Goal: Find specific page/section: Find specific page/section

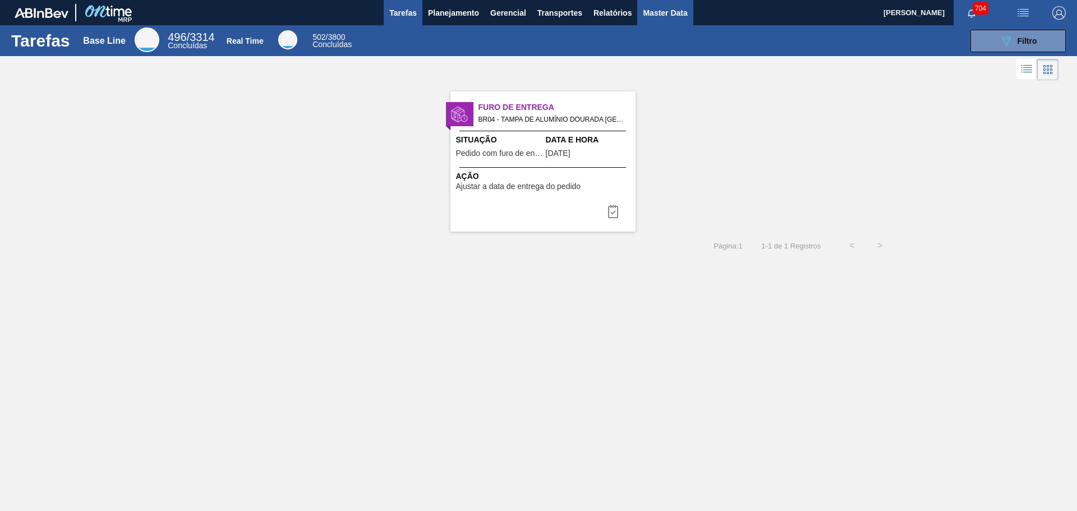
click at [667, 10] on span "Master Data" at bounding box center [665, 12] width 44 height 13
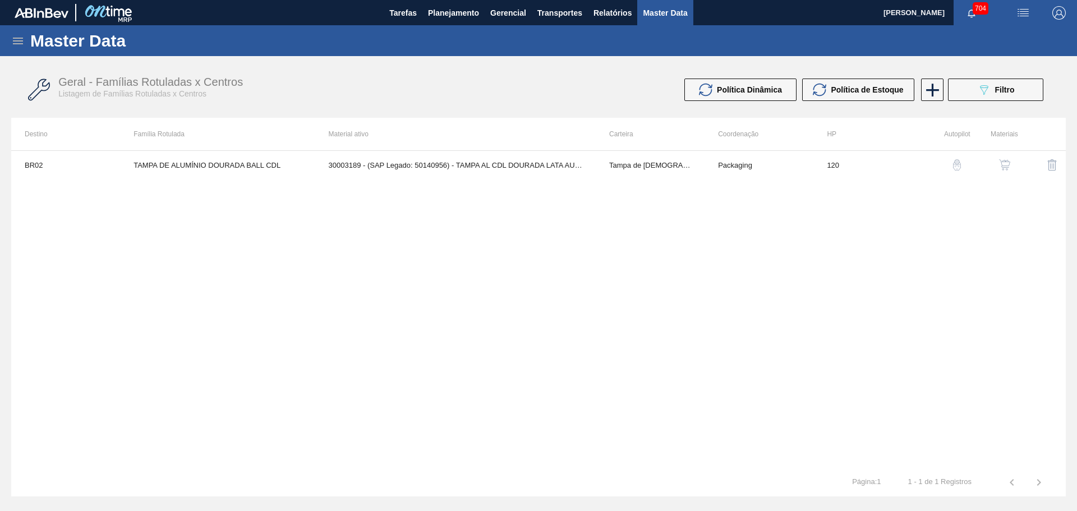
click at [13, 42] on icon at bounding box center [17, 40] width 13 height 13
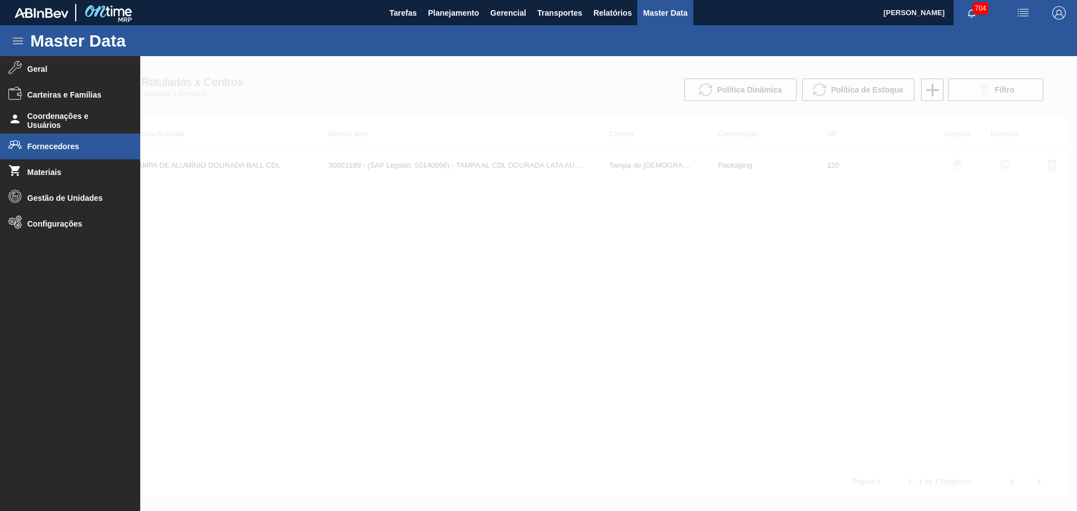
click at [54, 153] on li "Fornecedores" at bounding box center [70, 146] width 140 height 26
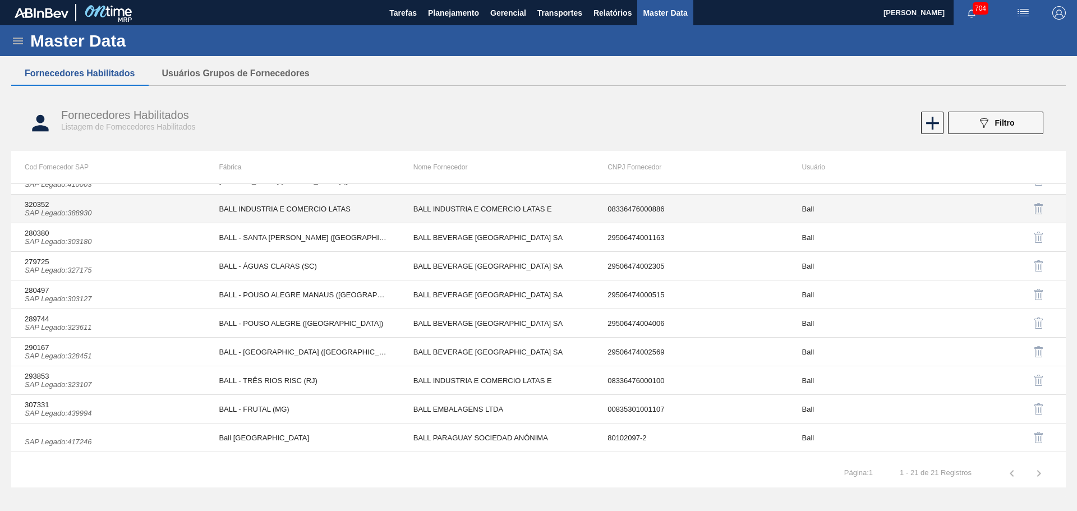
scroll to position [325, 0]
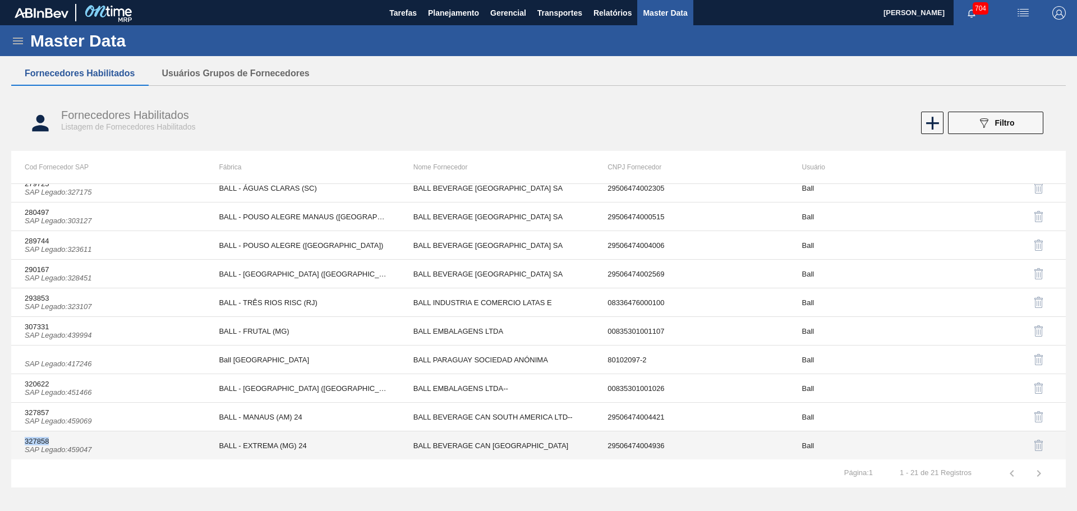
copy td "327858"
drag, startPoint x: 25, startPoint y: 441, endPoint x: 54, endPoint y: 441, distance: 29.2
click at [54, 441] on td "327858 SAP Legado : 459047" at bounding box center [108, 445] width 194 height 29
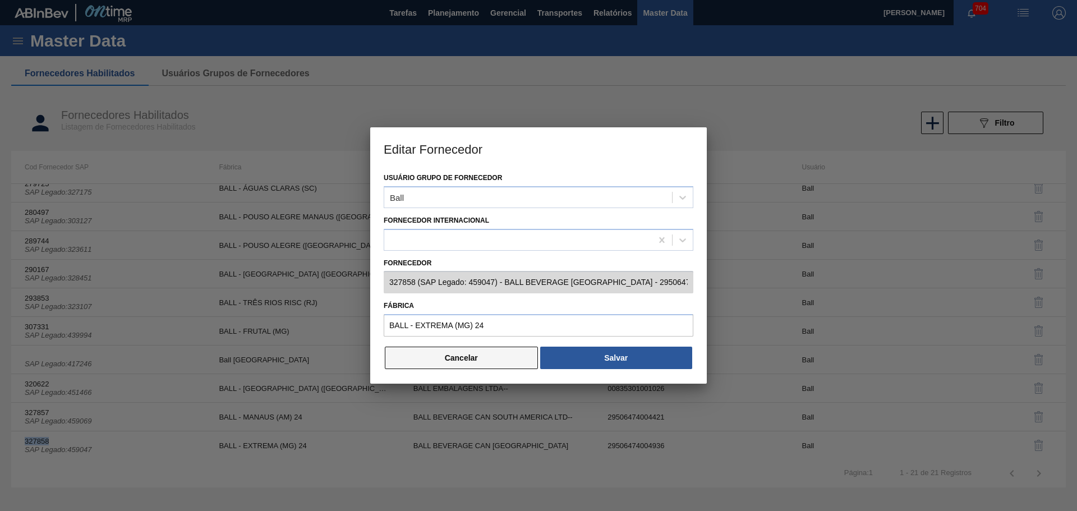
click at [509, 358] on button "Cancelar" at bounding box center [461, 358] width 153 height 22
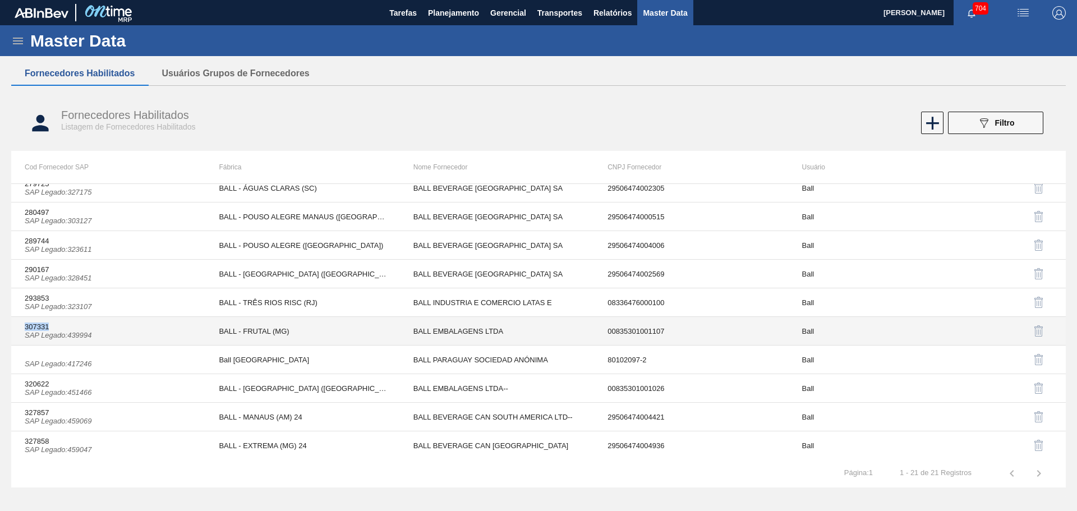
copy td "307331"
drag, startPoint x: 25, startPoint y: 325, endPoint x: 61, endPoint y: 325, distance: 35.9
click at [61, 325] on td "307331 SAP Legado : 439994" at bounding box center [108, 331] width 194 height 29
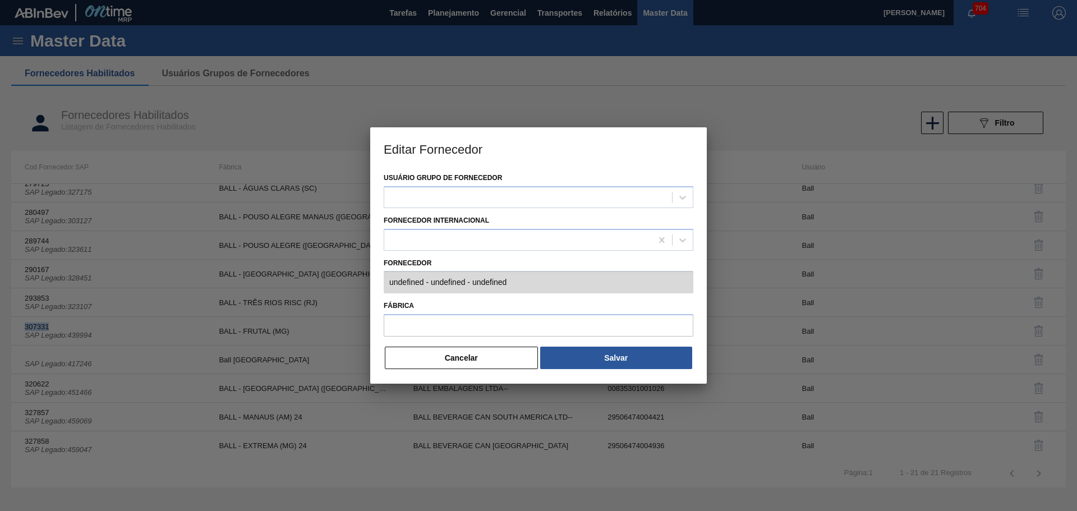
type input "307331 (SAP Legado: 439994) - BALL EMBALAGENS LTDA - 00835301001107"
type input "BALL - FRUTAL (MG)"
click at [469, 367] on button "Cancelar" at bounding box center [461, 358] width 153 height 22
